Goal: Task Accomplishment & Management: Complete application form

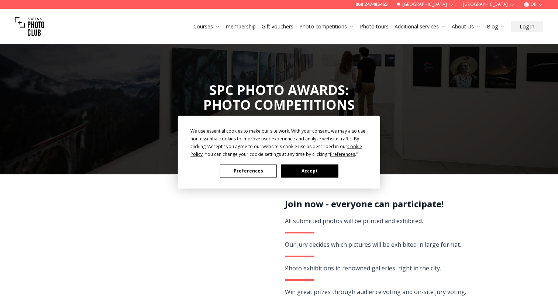
click at [298, 172] on button "Accept" at bounding box center [309, 170] width 57 height 13
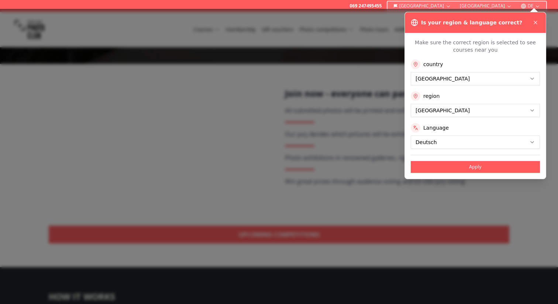
scroll to position [126, 0]
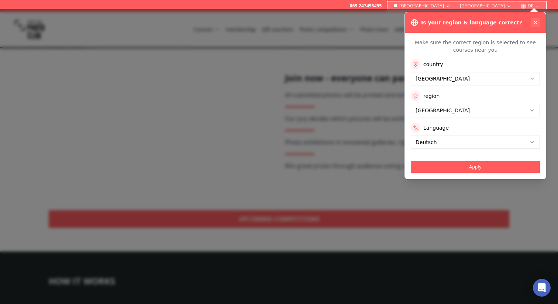
click at [537, 21] on icon at bounding box center [535, 22] width 3 height 3
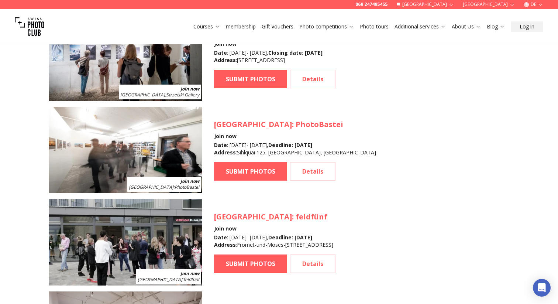
scroll to position [1197, 0]
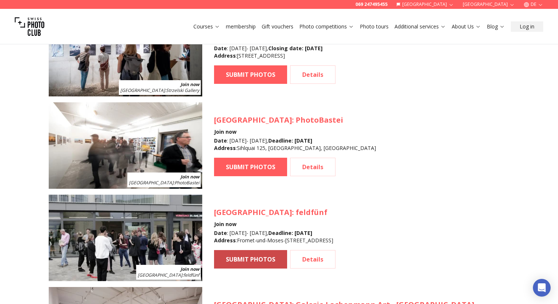
click at [261, 260] on font "SUBMIT PHOTOS" at bounding box center [250, 259] width 49 height 8
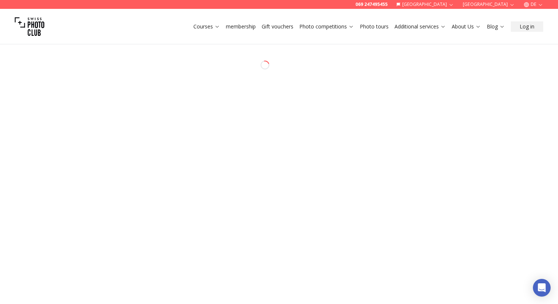
select select "*******"
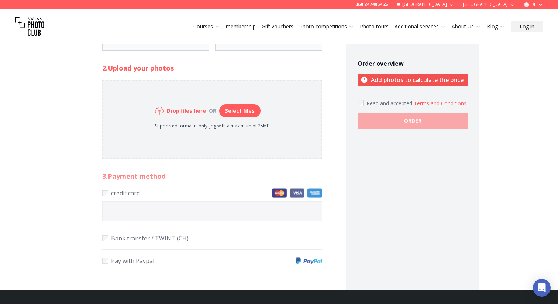
scroll to position [342, 0]
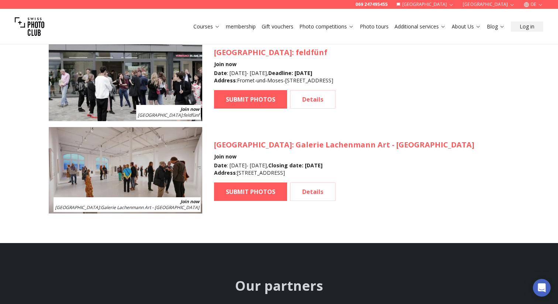
scroll to position [1302, 0]
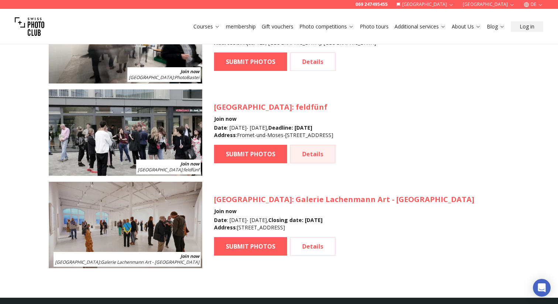
click at [307, 153] on font "Details" at bounding box center [312, 154] width 21 height 8
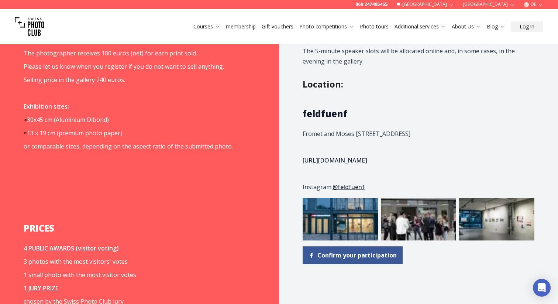
scroll to position [906, 0]
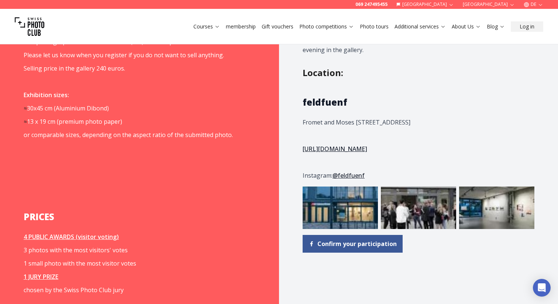
drag, startPoint x: 471, startPoint y: 111, endPoint x: 276, endPoint y: 110, distance: 195.7
click at [275, 110] on div "How will it work? The moment when your work hangs in a gallery and is viewed by…" at bounding box center [279, 151] width 558 height 947
click at [336, 120] on span "feldfuenf Fromet and Moses [STREET_ADDRESS] [URL][DOMAIN_NAME] Instagram: @feld…" at bounding box center [411, 138] width 216 height 84
drag, startPoint x: 304, startPoint y: 114, endPoint x: 427, endPoint y: 113, distance: 122.6
click at [411, 118] on font "Fromet and Moses [STREET_ADDRESS]" at bounding box center [357, 122] width 108 height 8
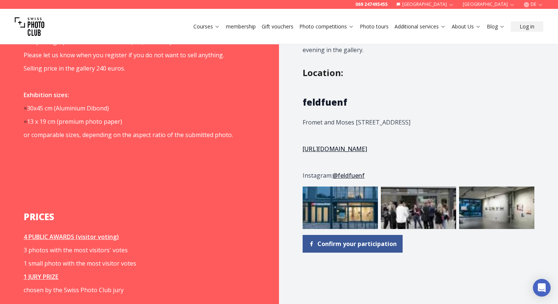
drag, startPoint x: 463, startPoint y: 114, endPoint x: 302, endPoint y: 115, distance: 161.7
click at [302, 115] on div "program December - [DATE] Opening: [DATE] // 6:00 PM - 9:00 PM FINISSAGE & AWAR…" at bounding box center [418, 151] width 279 height 947
copy font "Fromet and Moses [STREET_ADDRESS]"
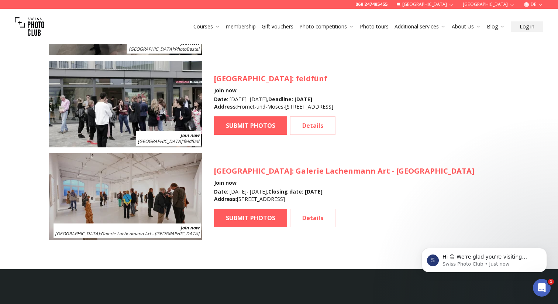
scroll to position [1326, 0]
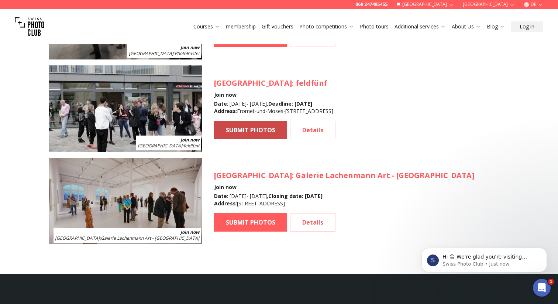
click at [249, 133] on font "SUBMIT PHOTOS" at bounding box center [250, 130] width 49 height 8
select select "*******"
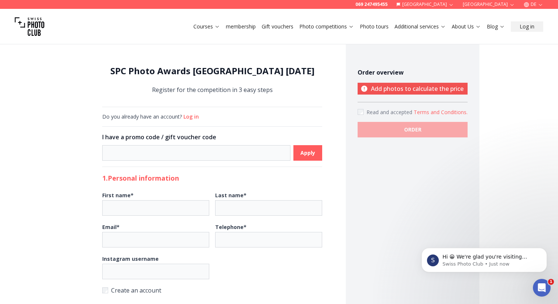
click at [385, 88] on font "Add photos to calculate the price" at bounding box center [417, 89] width 93 height 8
click at [366, 109] on label "Read and accepted Terms and Conditions ." at bounding box center [413, 112] width 110 height 8
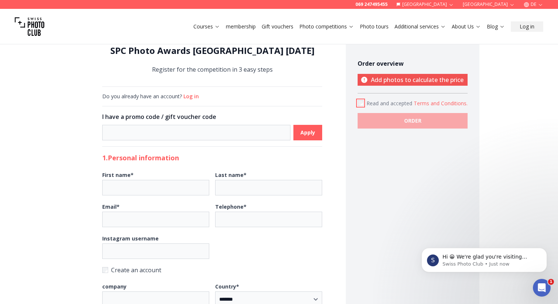
scroll to position [24, 0]
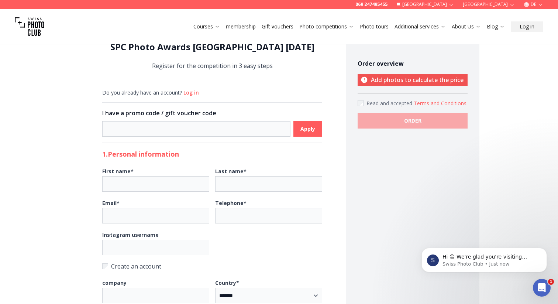
click at [394, 77] on font "Add photos to calculate the price" at bounding box center [417, 80] width 93 height 8
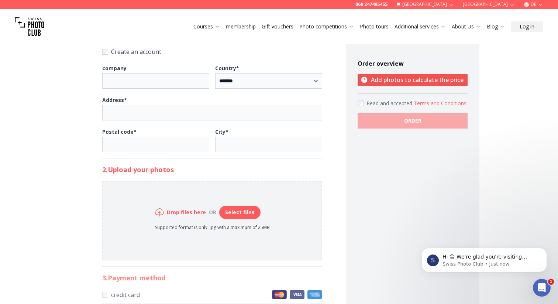
scroll to position [279, 0]
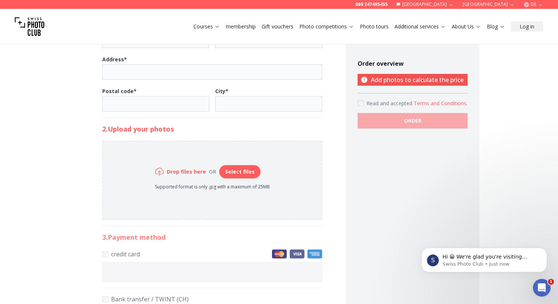
click at [236, 175] on font "Select files" at bounding box center [240, 171] width 30 height 7
type input "**********"
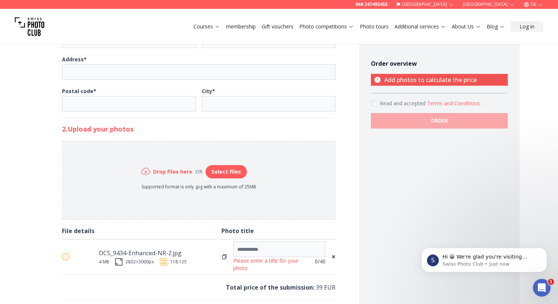
scroll to position [370, 0]
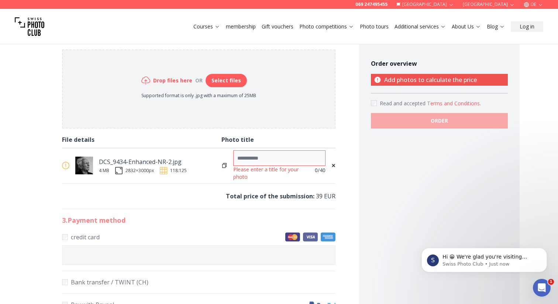
click at [268, 159] on input at bounding box center [279, 158] width 92 height 16
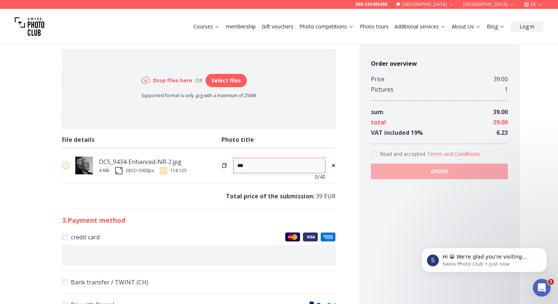
type input "***"
